Goal: Navigation & Orientation: Find specific page/section

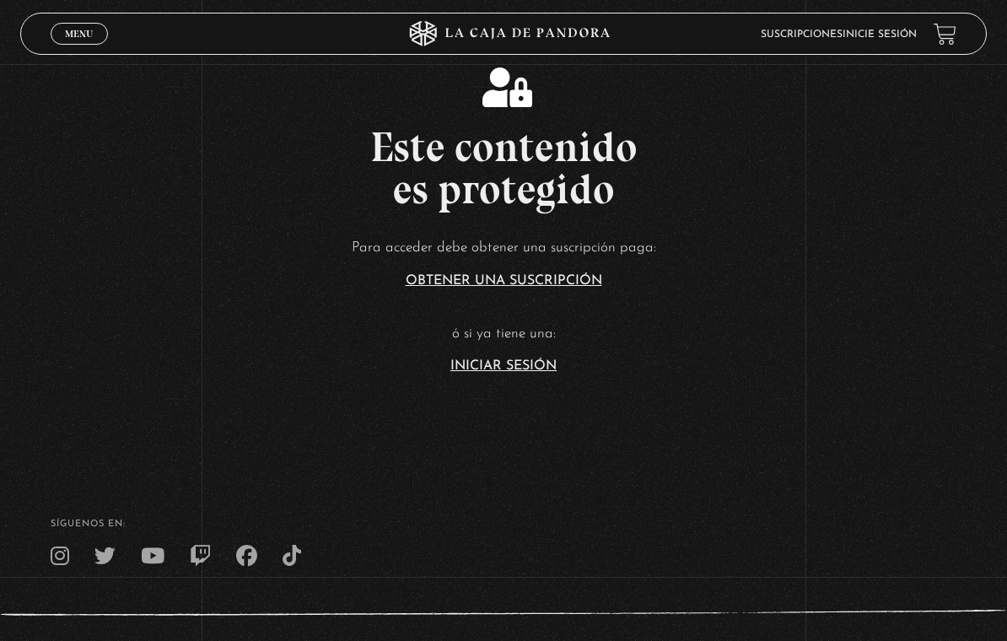
scroll to position [51, 0]
click at [533, 374] on link "Iniciar Sesión" at bounding box center [503, 366] width 106 height 13
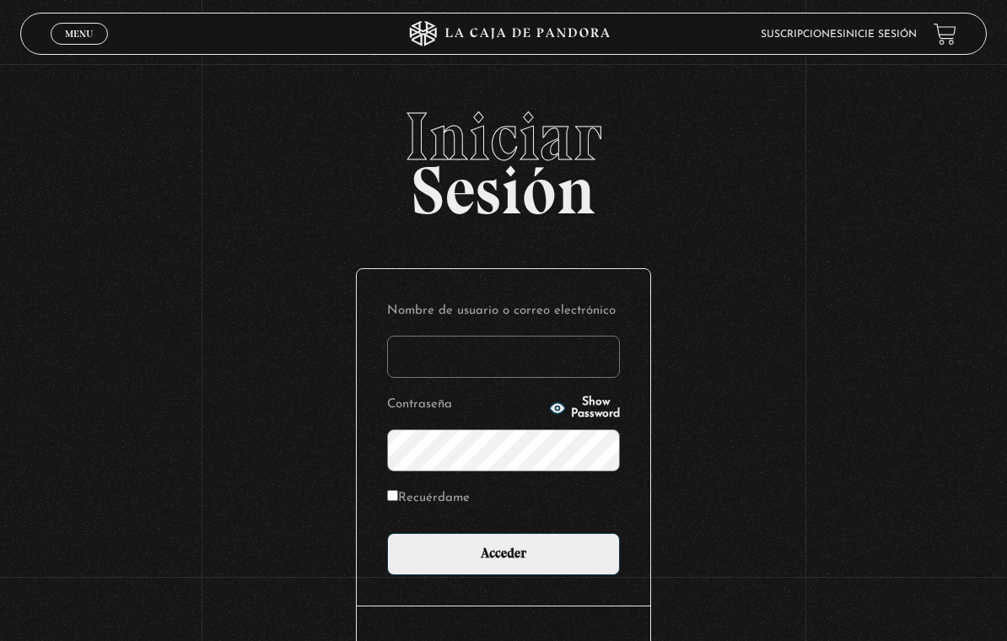
type input "[EMAIL_ADDRESS][DOMAIN_NAME]"
click at [503, 557] on input "Acceder" at bounding box center [503, 554] width 233 height 42
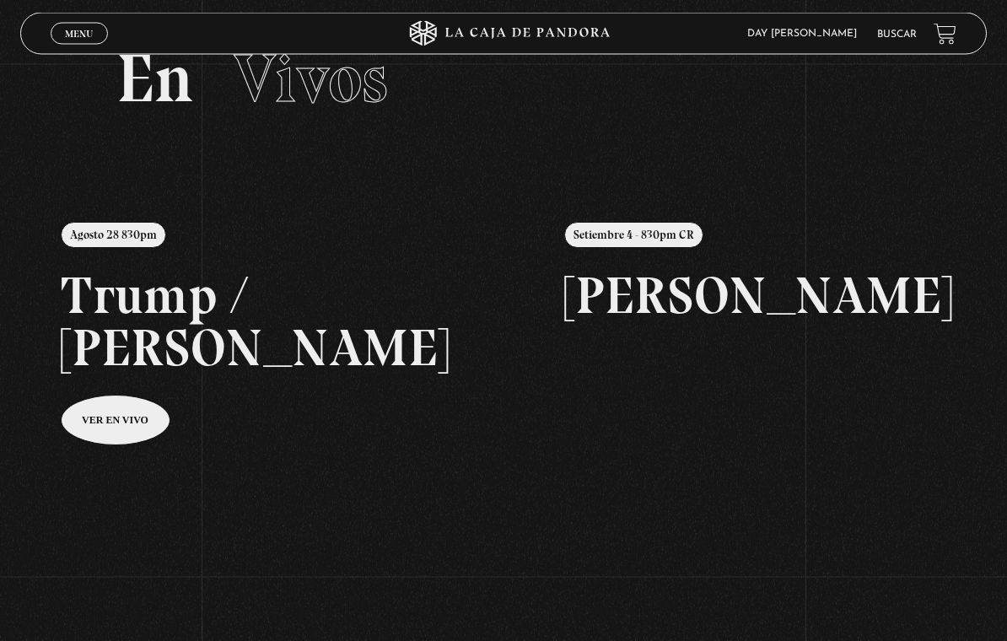
scroll to position [66, 0]
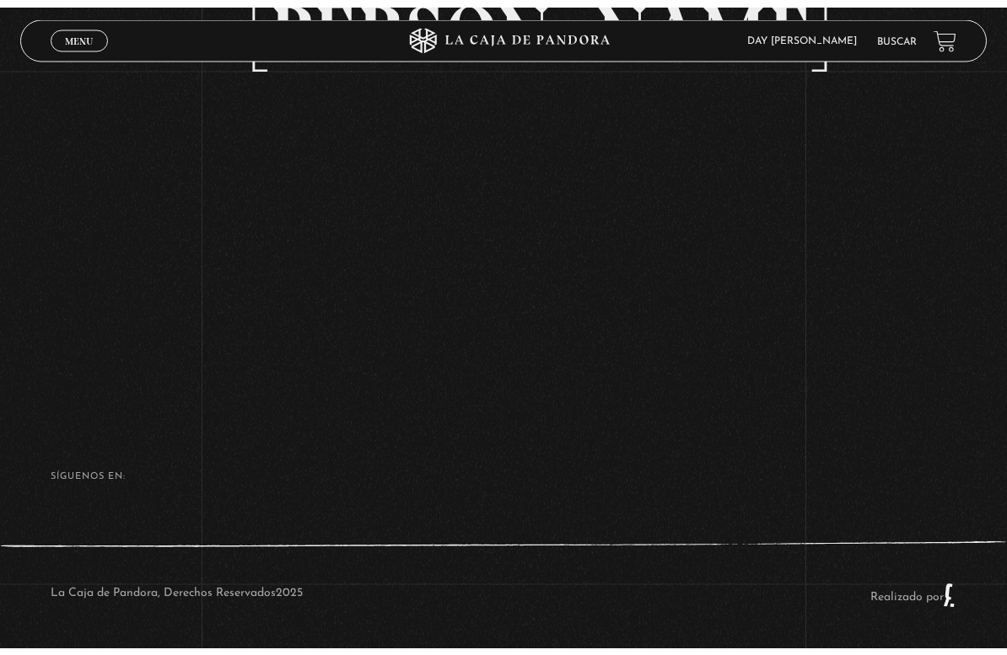
scroll to position [20, 0]
